Goal: Task Accomplishment & Management: Manage account settings

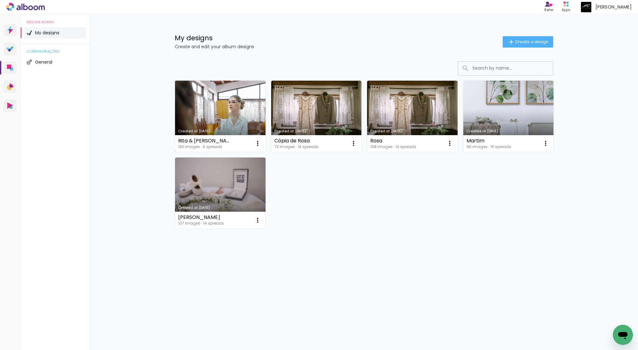
click at [246, 144] on div "Rita & Daniel 133 images ∙ 0 spreads Open Make a copy Delete" at bounding box center [220, 143] width 91 height 17
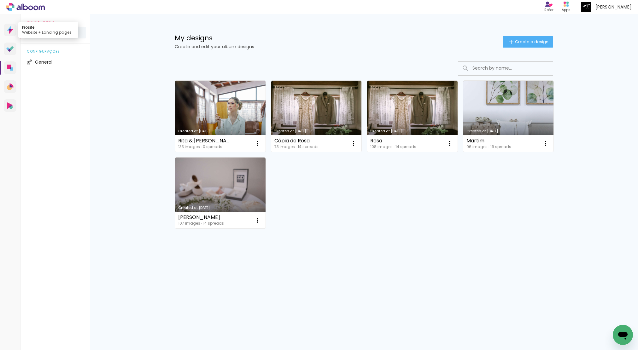
click at [9, 30] on icon at bounding box center [10, 29] width 2 height 1
